Goal: Task Accomplishment & Management: Manage account settings

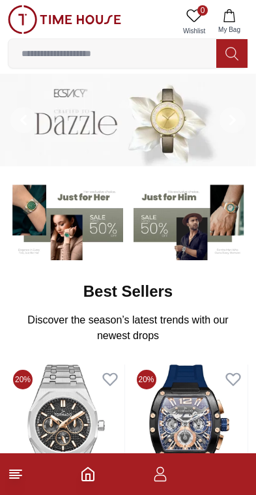
click at [160, 479] on icon "button" at bounding box center [161, 474] width 16 height 16
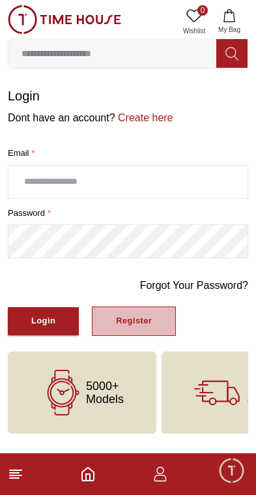
click at [149, 320] on div "Register" at bounding box center [134, 321] width 36 height 15
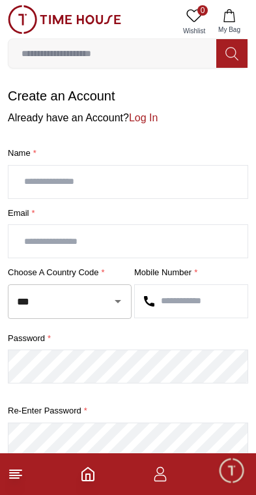
click at [55, 185] on input "text" at bounding box center [127, 182] width 239 height 33
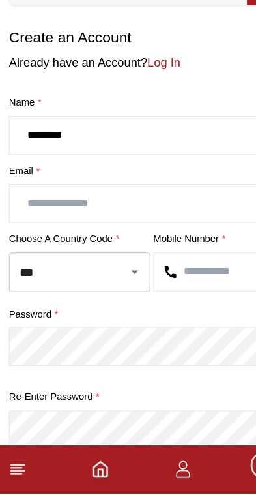
type input "*********"
click at [44, 225] on input "text" at bounding box center [127, 241] width 239 height 33
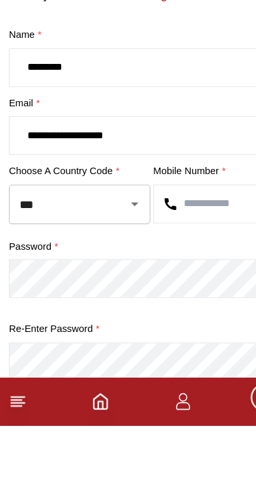
type input "**********"
click at [87, 290] on input "***" at bounding box center [52, 301] width 76 height 23
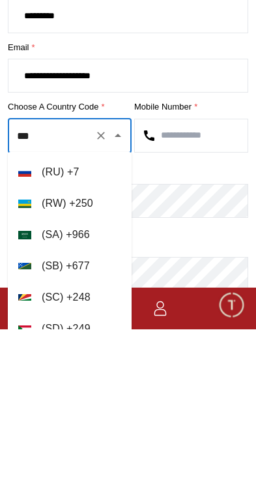
scroll to position [5941, 0]
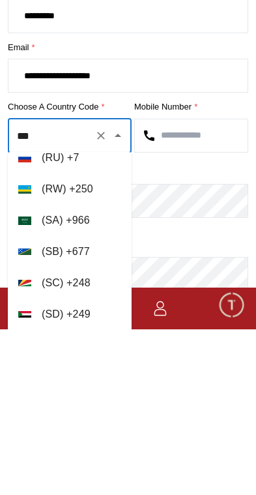
click at [46, 371] on li "( [GEOGRAPHIC_DATA] ) + 966" at bounding box center [70, 386] width 124 height 31
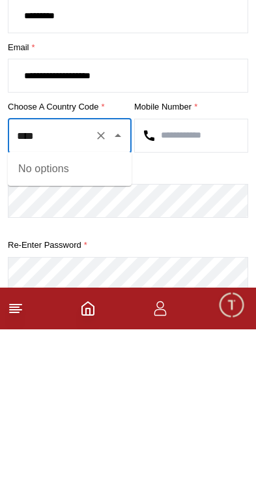
type input "***"
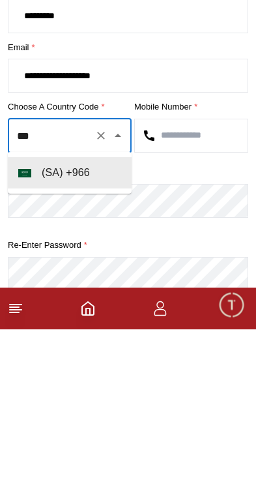
click at [46, 323] on li "( [GEOGRAPHIC_DATA] ) + 966" at bounding box center [70, 338] width 124 height 31
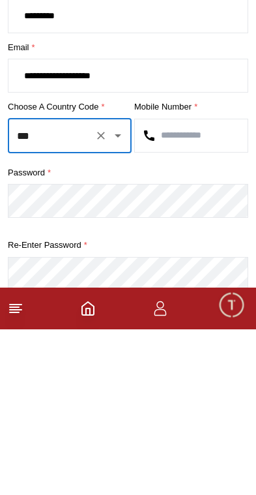
click at [214, 285] on input "text" at bounding box center [191, 301] width 113 height 33
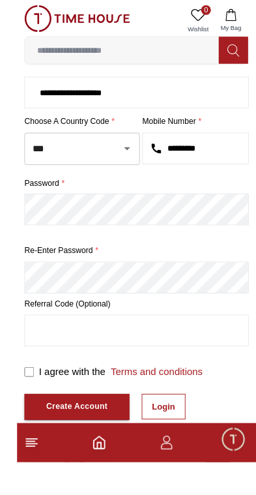
scroll to position [145, 0]
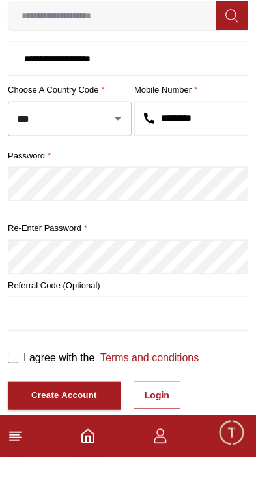
type input "*********"
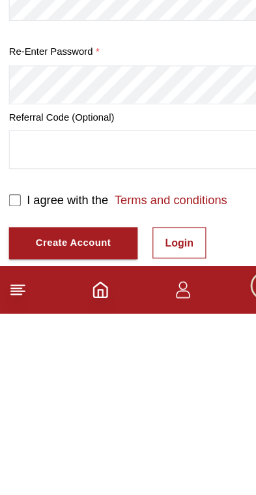
scroll to position [244, 0]
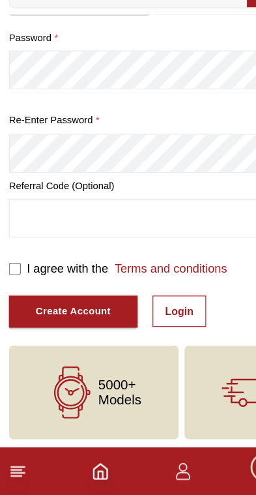
click at [87, 327] on div "Create Account" at bounding box center [64, 334] width 66 height 15
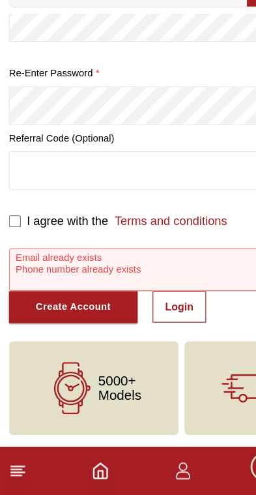
scroll to position [284, 0]
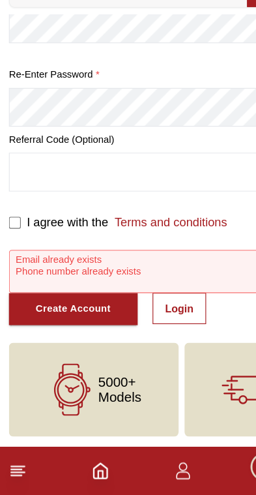
click at [172, 318] on link "Login" at bounding box center [157, 331] width 47 height 27
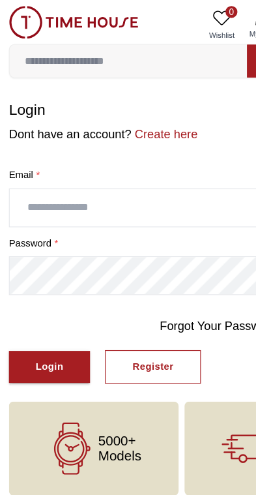
click at [49, 180] on input "text" at bounding box center [127, 182] width 239 height 33
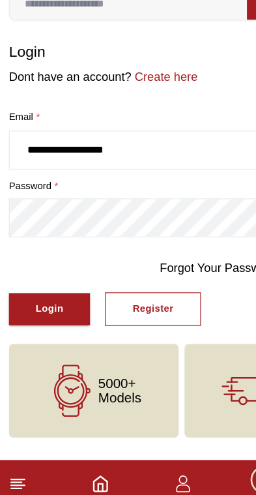
type input "**********"
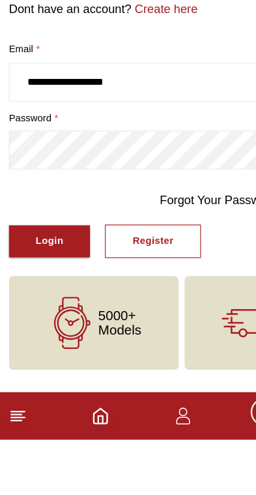
click at [153, 307] on button "Register" at bounding box center [134, 321] width 84 height 29
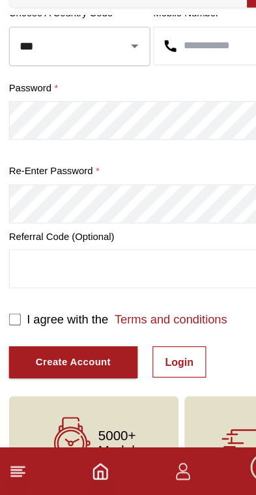
scroll to position [245, 0]
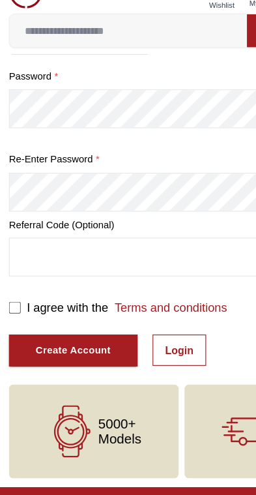
click at [171, 320] on link "Login" at bounding box center [157, 333] width 47 height 27
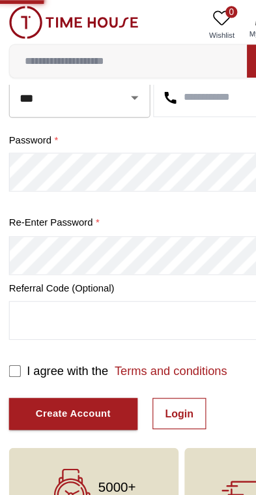
scroll to position [0, 0]
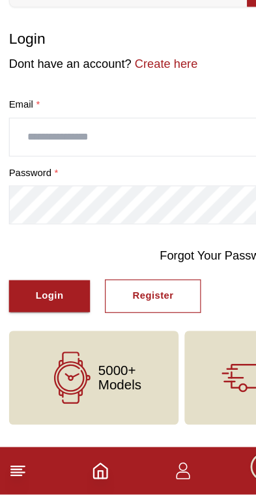
click at [38, 166] on input "text" at bounding box center [127, 182] width 239 height 33
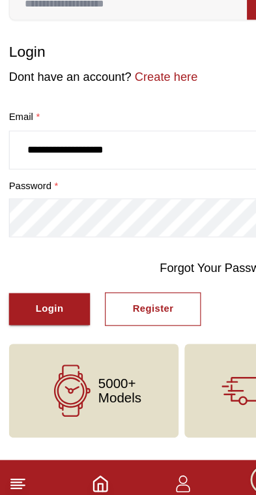
type input "**********"
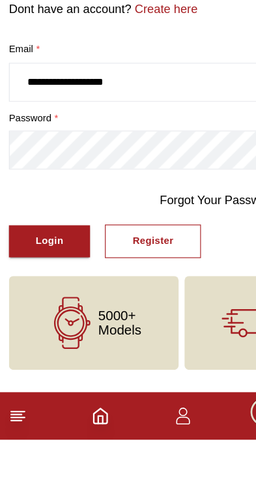
click at [54, 314] on div "Login" at bounding box center [43, 321] width 24 height 15
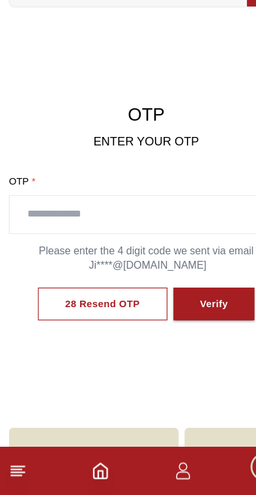
click at [48, 234] on input "text" at bounding box center [127, 250] width 239 height 33
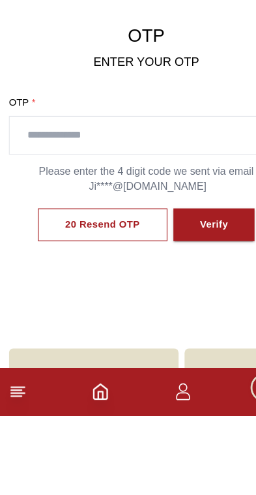
scroll to position [69, 0]
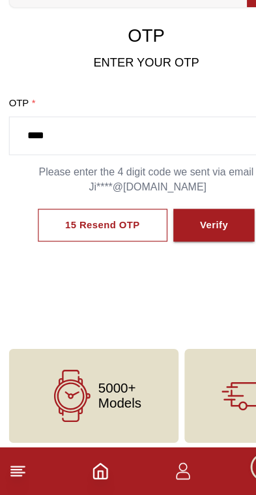
click at [201, 245] on button "Verify" at bounding box center [188, 259] width 72 height 29
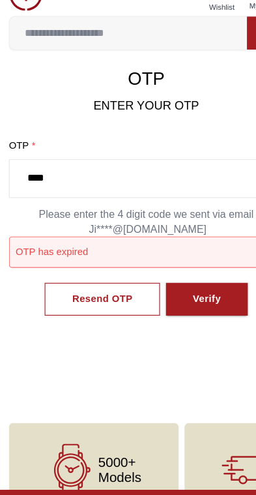
click at [57, 164] on input "****" at bounding box center [127, 180] width 239 height 33
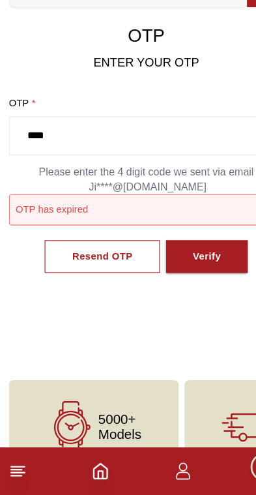
click at [66, 164] on input "****" at bounding box center [127, 180] width 239 height 33
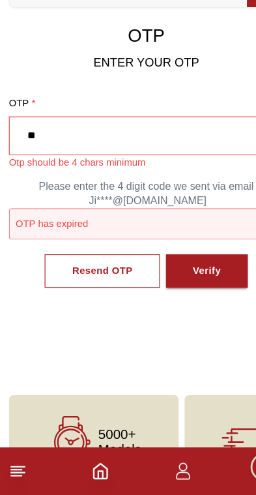
type input "*"
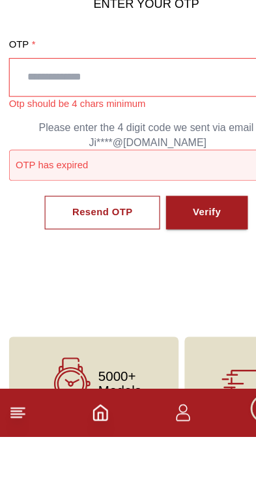
click at [80, 292] on div "Resend OTP" at bounding box center [89, 299] width 53 height 15
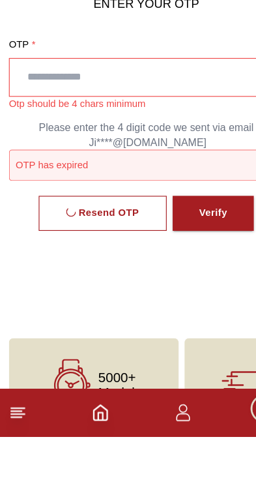
scroll to position [114, 0]
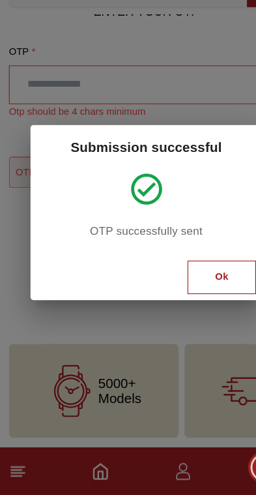
click at [205, 290] on button "Ok" at bounding box center [194, 304] width 60 height 29
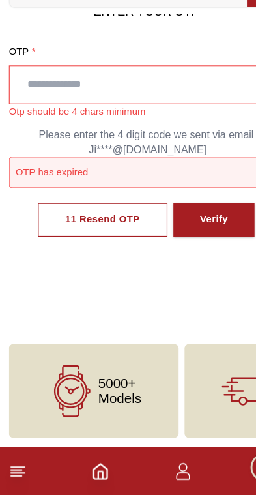
click at [42, 199] on div "OTP has expired" at bounding box center [128, 212] width 241 height 27
click at [39, 119] on input "text" at bounding box center [127, 135] width 239 height 33
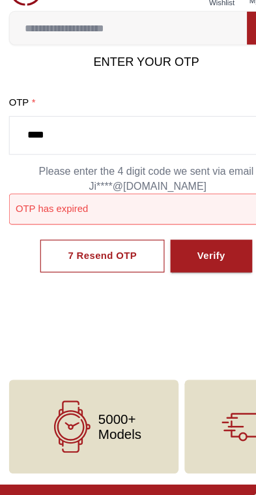
type input "****"
click at [198, 239] on button "Verify" at bounding box center [185, 253] width 72 height 29
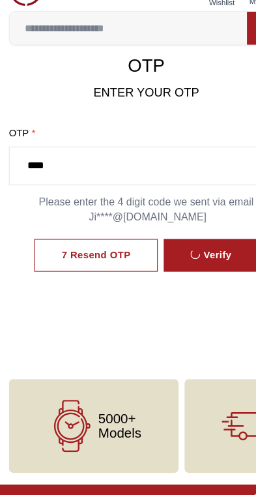
scroll to position [75, 0]
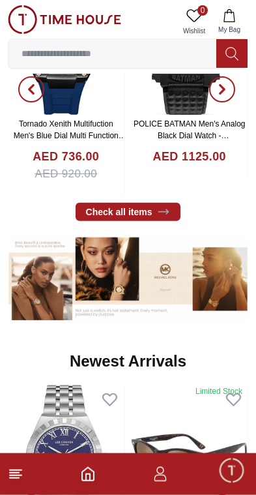
scroll to position [387, 0]
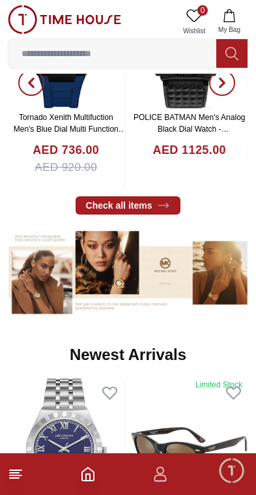
click at [164, 480] on icon "button" at bounding box center [161, 474] width 16 height 16
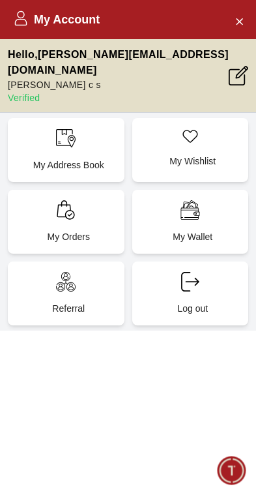
click at [84, 136] on div "My Address Book" at bounding box center [66, 150] width 117 height 64
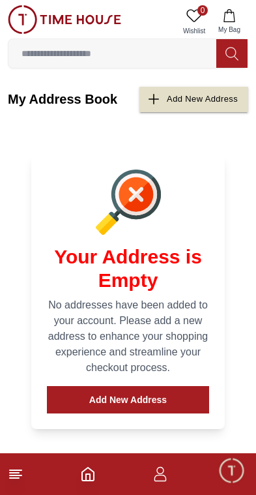
click at [174, 404] on button "Add New Address" at bounding box center [128, 399] width 162 height 27
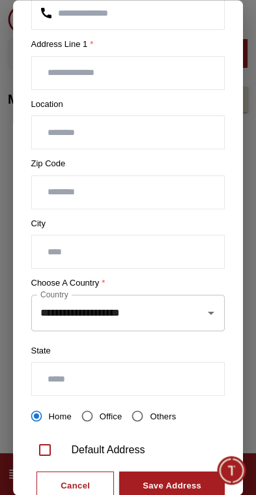
scroll to position [207, 0]
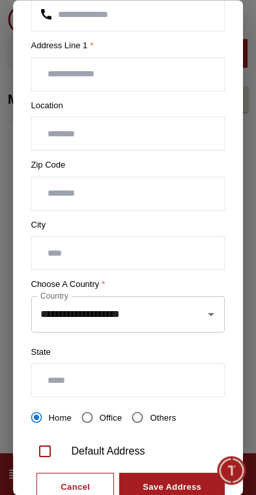
click at [201, 325] on div "**********" at bounding box center [128, 314] width 194 height 37
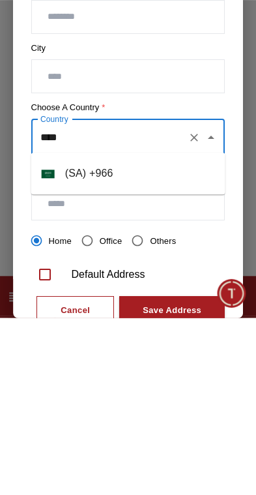
click at [70, 335] on li "( SA ) + 966" at bounding box center [128, 350] width 194 height 31
type input "**********"
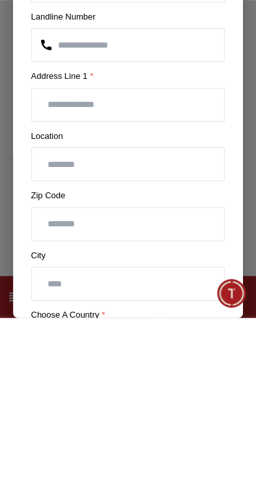
scroll to position [0, 0]
click at [59, 265] on input "text" at bounding box center [128, 281] width 193 height 33
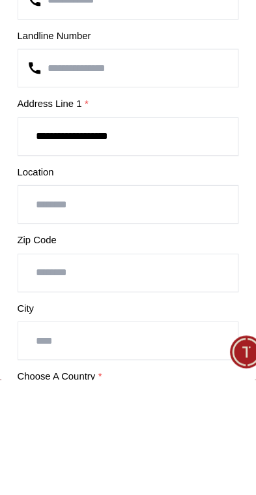
type input "**********"
click at [38, 325] on input "text" at bounding box center [128, 341] width 193 height 33
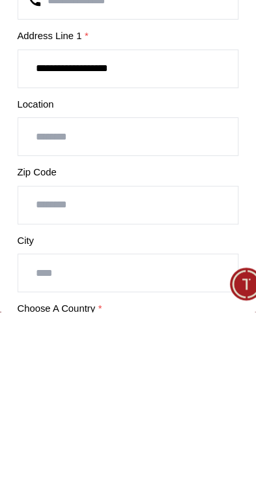
click at [37, 325] on input "text" at bounding box center [128, 341] width 193 height 33
type input "**********"
click at [38, 385] on input "number" at bounding box center [128, 401] width 193 height 33
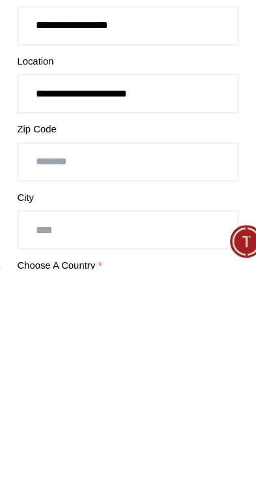
type input "*"
type input "*****"
click at [39, 445] on input "text" at bounding box center [128, 461] width 193 height 33
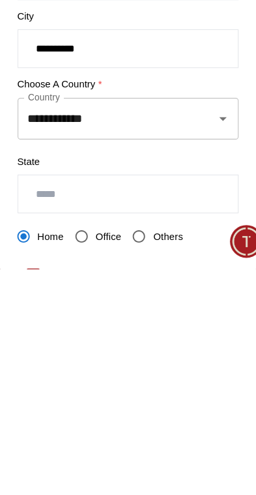
scroll to position [166, 0]
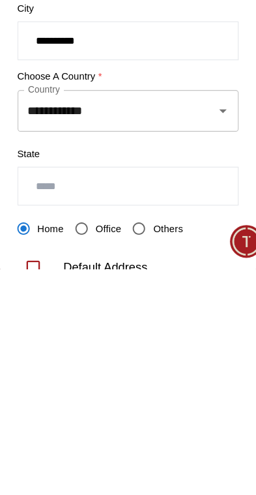
type input "*********"
click at [156, 406] on input "text" at bounding box center [128, 422] width 193 height 33
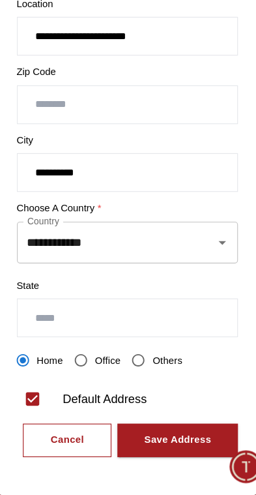
scroll to position [110, 0]
click at [59, 197] on input "*********" at bounding box center [128, 213] width 193 height 33
click at [157, 440] on div "Save Address" at bounding box center [172, 447] width 59 height 15
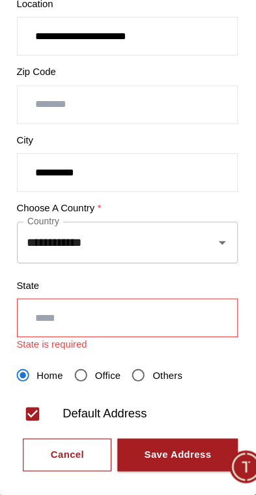
click at [87, 324] on input "text" at bounding box center [128, 340] width 193 height 33
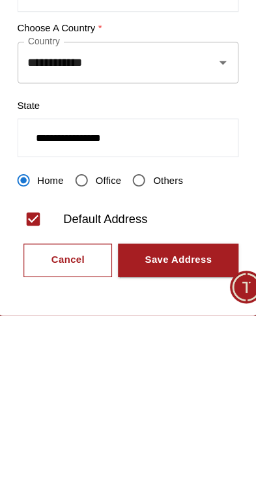
type input "**********"
click at [179, 440] on div "Save Address" at bounding box center [172, 447] width 59 height 15
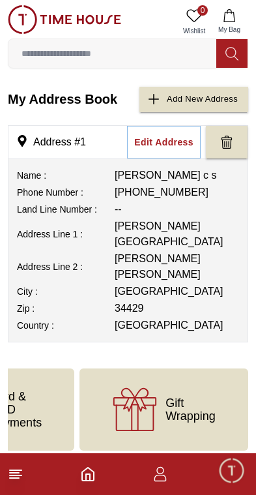
scroll to position [0, 428]
click at [89, 481] on icon "Home" at bounding box center [88, 474] width 12 height 13
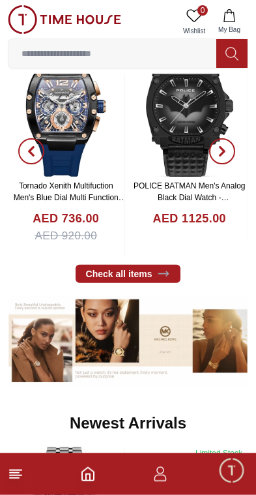
scroll to position [320, 0]
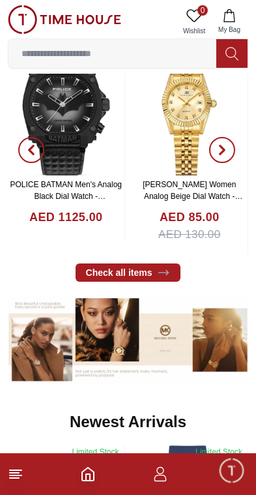
click at [62, 51] on input at bounding box center [112, 53] width 208 height 26
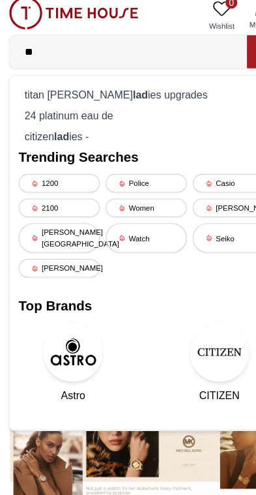
type input "*"
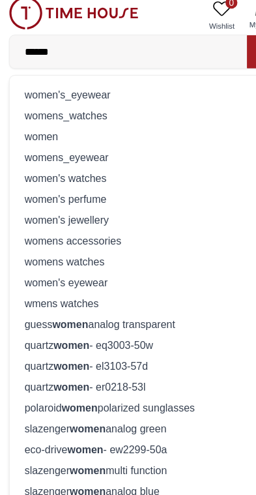
type input "*****"
click at [47, 104] on div "womens_watches" at bounding box center [128, 109] width 224 height 18
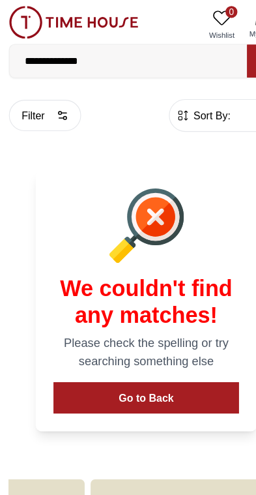
click at [158, 348] on button "Go to Back" at bounding box center [128, 348] width 162 height 27
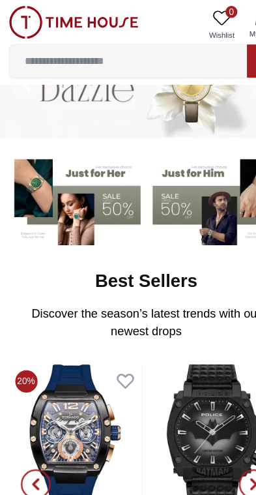
scroll to position [42, 0]
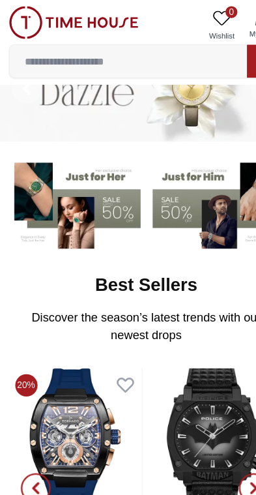
click at [46, 53] on input at bounding box center [112, 53] width 208 height 26
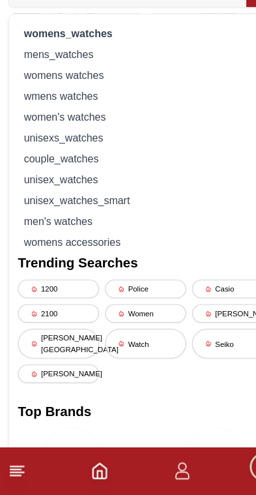
scroll to position [155, 0]
click at [73, 453] on footer at bounding box center [128, 474] width 256 height 42
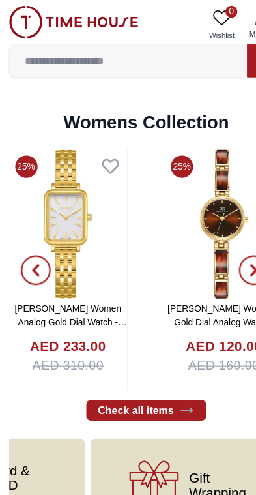
scroll to position [2815, 0]
click at [31, 232] on icon "button" at bounding box center [31, 237] width 10 height 10
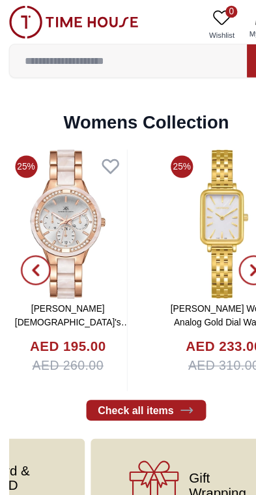
click at [110, 237] on img at bounding box center [60, 196] width 104 height 130
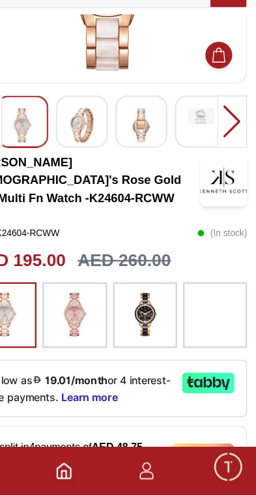
scroll to position [142, 0]
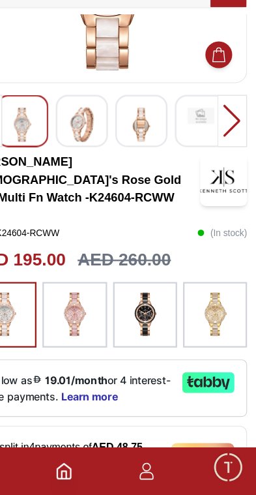
click at [153, 466] on icon "button" at bounding box center [161, 474] width 16 height 16
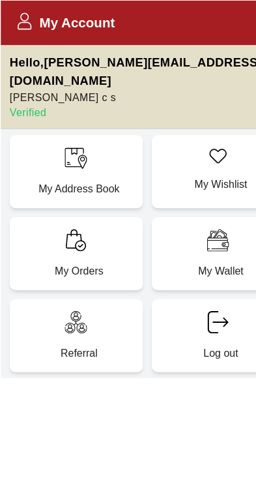
scroll to position [55, 0]
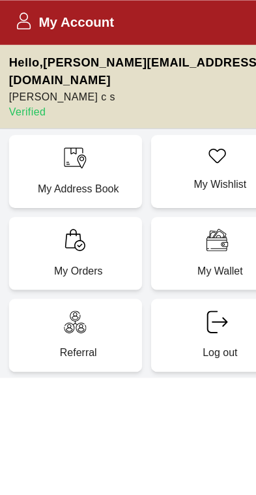
click at [21, 23] on icon at bounding box center [21, 18] width 16 height 16
click at [40, 78] on p "Jithin c s" at bounding box center [118, 84] width 221 height 13
click at [20, 20] on icon at bounding box center [21, 22] width 12 height 7
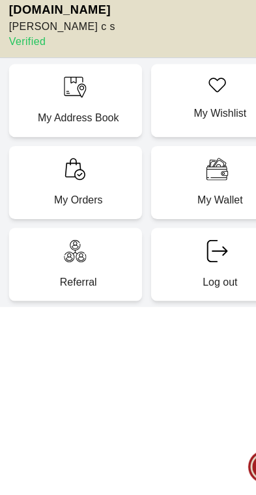
scroll to position [155, 0]
click at [20, 91] on p "Verified" at bounding box center [118, 97] width 221 height 13
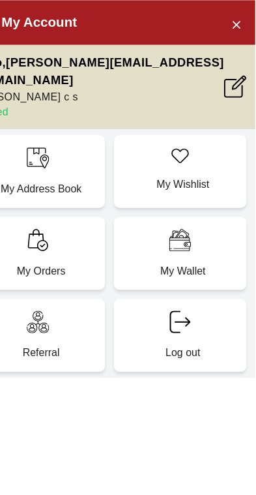
scroll to position [17, 0]
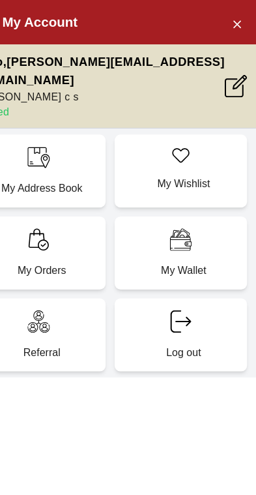
click at [234, 13] on icon "Close Account" at bounding box center [239, 21] width 10 height 16
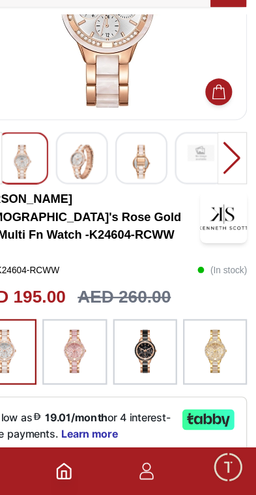
scroll to position [111, 0]
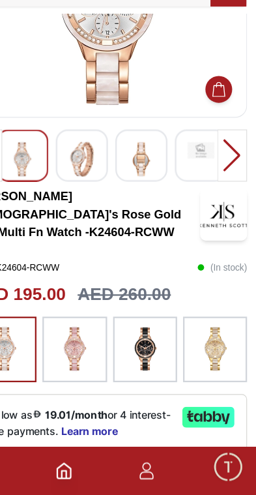
click at [82, 468] on icon "Home" at bounding box center [88, 474] width 12 height 13
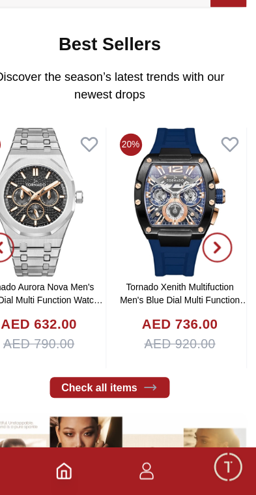
scroll to position [191, 0]
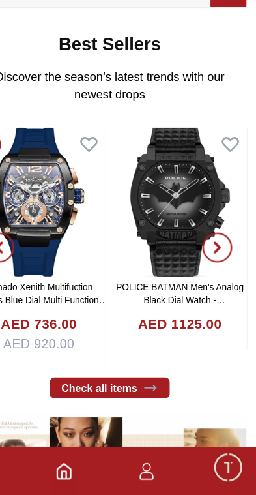
click at [153, 466] on icon "button" at bounding box center [161, 474] width 16 height 16
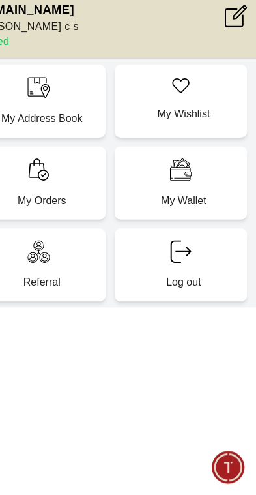
click at [213, 451] on span "Minimize live chat window" at bounding box center [232, 470] width 38 height 38
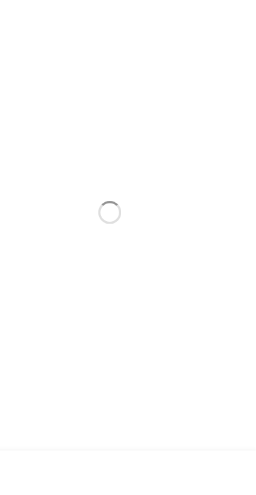
scroll to position [0, 0]
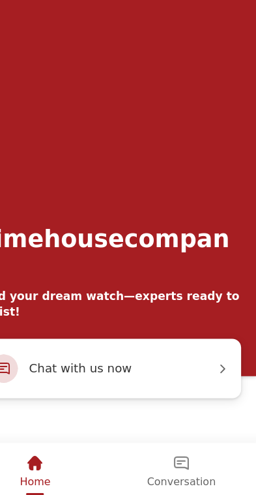
click at [31, 404] on div "Home" at bounding box center [27, 397] width 27 height 22
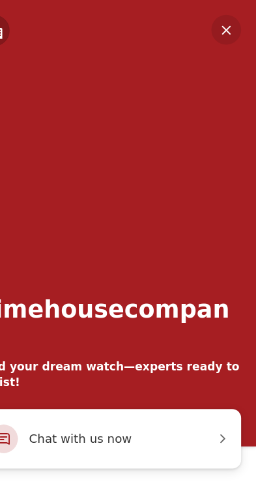
click at [185, 25] on em "Minimize" at bounding box center [194, 26] width 26 height 26
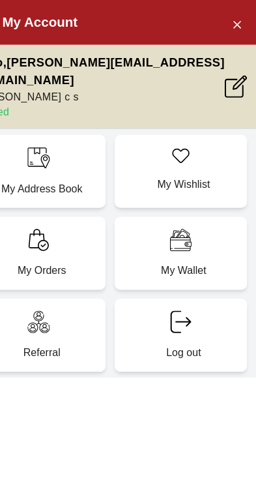
click at [194, 30] on div "My Account" at bounding box center [128, 19] width 256 height 39
click at [61, 302] on p "Referral" at bounding box center [68, 308] width 101 height 13
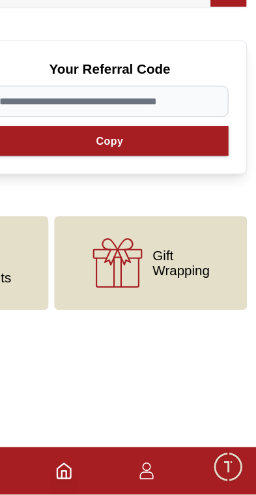
click at [153, 466] on icon "button" at bounding box center [161, 474] width 16 height 16
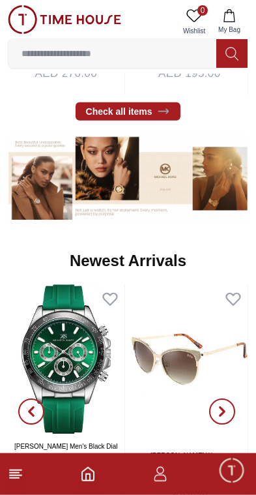
scroll to position [482, 0]
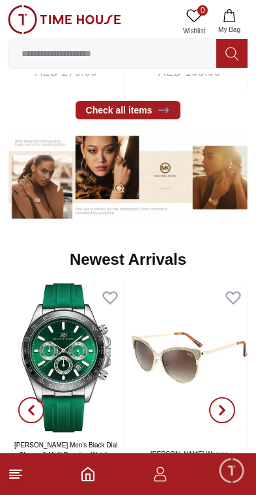
click at [31, 466] on footer at bounding box center [128, 474] width 256 height 42
click at [23, 481] on icon at bounding box center [16, 474] width 16 height 16
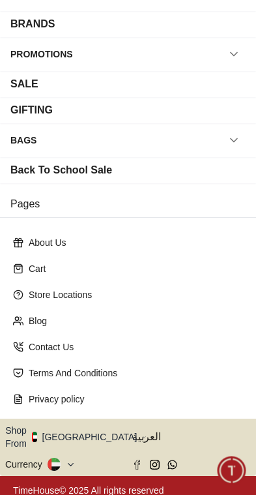
scroll to position [174, 0]
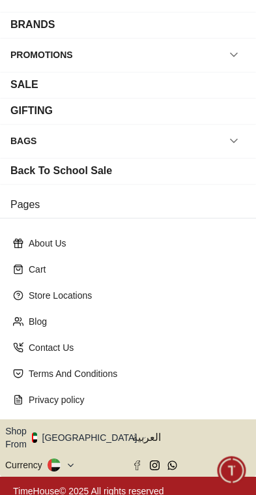
click at [71, 461] on icon at bounding box center [71, 466] width 10 height 10
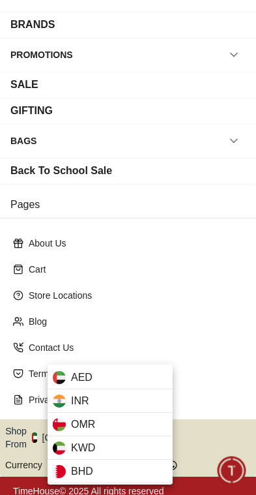
click at [209, 351] on div at bounding box center [128, 247] width 256 height 495
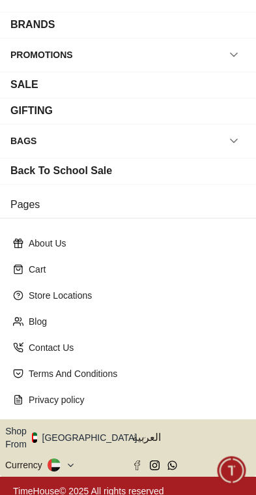
click at [142, 436] on icon "button" at bounding box center [144, 438] width 5 height 10
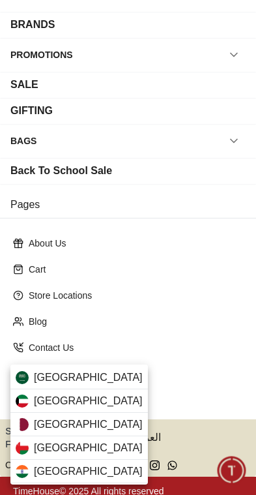
click at [93, 374] on span "[GEOGRAPHIC_DATA]" at bounding box center [88, 378] width 109 height 16
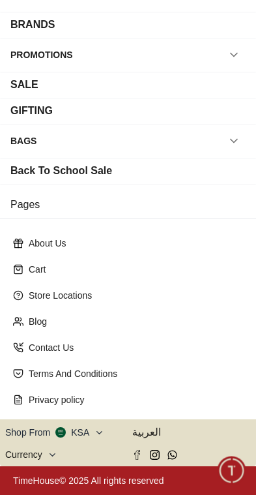
click at [55, 453] on icon at bounding box center [53, 455] width 10 height 10
